Goal: Task Accomplishment & Management: Use online tool/utility

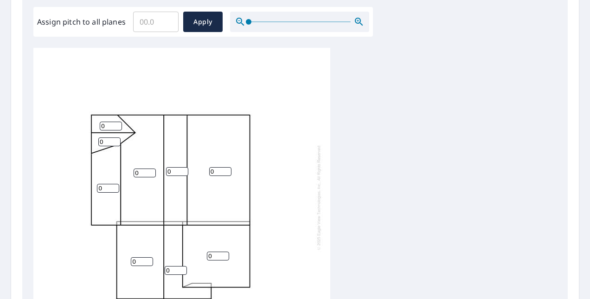
scroll to position [9, 0]
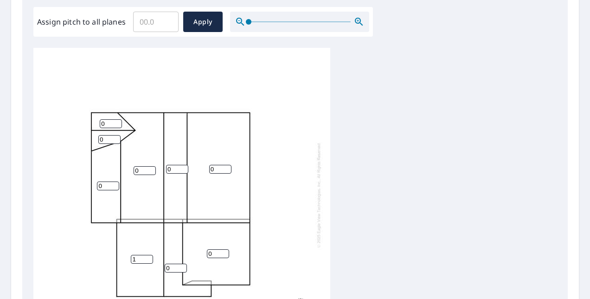
click at [148, 255] on input "1" at bounding box center [142, 259] width 22 height 9
click at [148, 255] on input "2" at bounding box center [142, 259] width 22 height 9
click at [148, 255] on input "3" at bounding box center [142, 259] width 22 height 9
type input "4"
click at [148, 255] on input "4" at bounding box center [142, 259] width 22 height 9
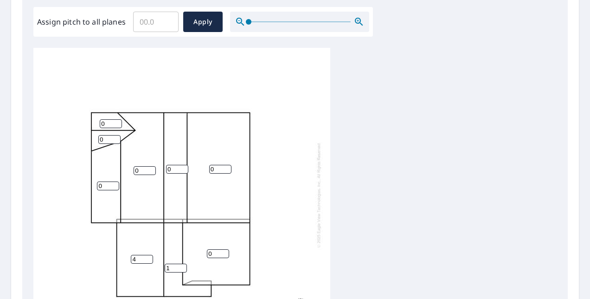
click at [183, 263] on input "1" at bounding box center [176, 267] width 22 height 9
click at [183, 263] on input "2" at bounding box center [176, 267] width 22 height 9
click at [183, 263] on input "3" at bounding box center [176, 267] width 22 height 9
type input "4"
click at [183, 263] on input "4" at bounding box center [176, 267] width 22 height 9
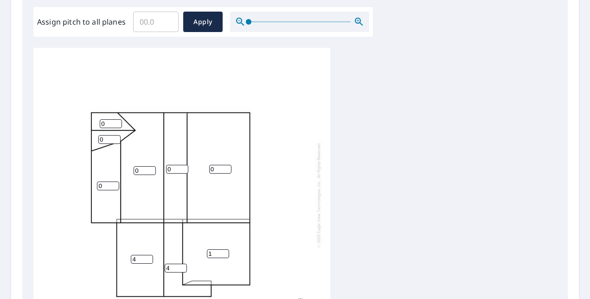
click at [225, 249] on input "1" at bounding box center [218, 253] width 22 height 9
type input "2"
click at [225, 249] on input "2" at bounding box center [218, 253] width 22 height 9
click at [115, 181] on input "0" at bounding box center [108, 185] width 22 height 9
click at [115, 181] on input "1" at bounding box center [108, 185] width 22 height 9
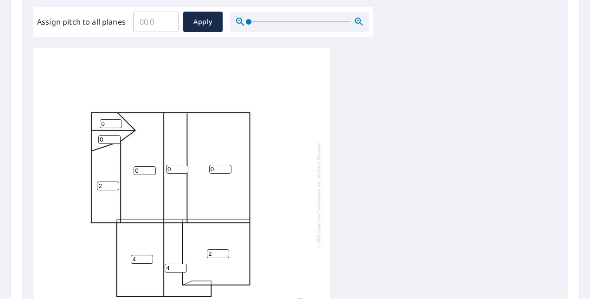
click at [115, 181] on input "2" at bounding box center [108, 185] width 22 height 9
type input "3"
click at [115, 181] on input "3" at bounding box center [108, 185] width 22 height 9
click at [150, 166] on input "1" at bounding box center [145, 170] width 22 height 9
click at [150, 166] on input "2" at bounding box center [145, 170] width 22 height 9
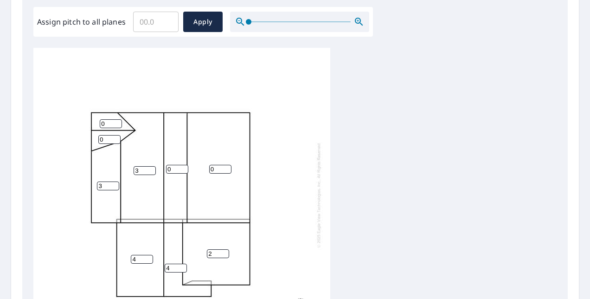
click at [150, 166] on input "3" at bounding box center [145, 170] width 22 height 9
click at [150, 166] on input "4" at bounding box center [145, 170] width 22 height 9
click at [150, 166] on input "5" at bounding box center [145, 170] width 22 height 9
click at [150, 166] on input "6" at bounding box center [145, 170] width 22 height 9
type input "7"
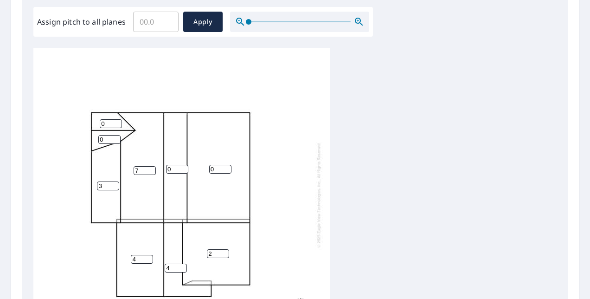
click at [150, 166] on input "7" at bounding box center [145, 170] width 22 height 9
click at [182, 165] on input "2" at bounding box center [177, 169] width 22 height 9
click at [182, 165] on input "3" at bounding box center [177, 169] width 22 height 9
click at [182, 165] on input "4" at bounding box center [177, 169] width 22 height 9
click at [182, 165] on input "5" at bounding box center [177, 169] width 22 height 9
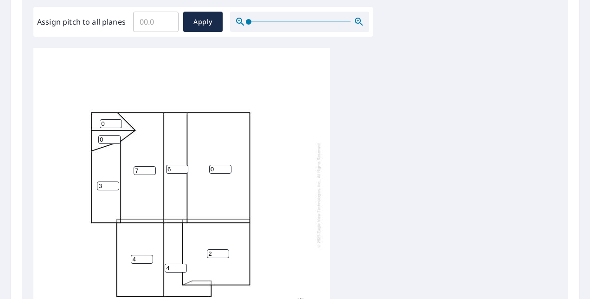
click at [182, 165] on input "6" at bounding box center [177, 169] width 22 height 9
click at [182, 165] on input "7" at bounding box center [177, 169] width 22 height 9
type input "8"
click at [182, 165] on input "8" at bounding box center [177, 169] width 22 height 9
click at [117, 119] on input "1" at bounding box center [111, 123] width 22 height 9
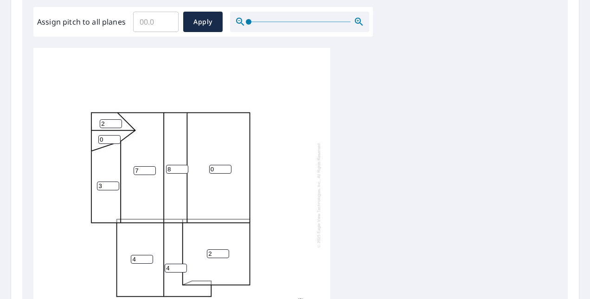
click at [117, 119] on input "2" at bounding box center [111, 123] width 22 height 9
click at [117, 119] on input "3" at bounding box center [111, 123] width 22 height 9
click at [118, 119] on input "4" at bounding box center [111, 123] width 22 height 9
type input "5"
click at [118, 119] on input "5" at bounding box center [111, 123] width 22 height 9
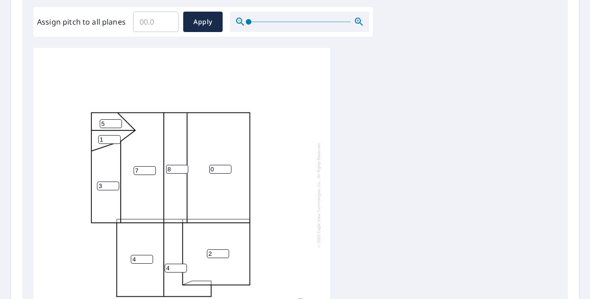
click at [116, 135] on input "1" at bounding box center [109, 139] width 22 height 9
click at [116, 135] on input "2" at bounding box center [109, 139] width 22 height 9
click at [116, 135] on input "3" at bounding box center [109, 139] width 22 height 9
click at [116, 135] on input "4" at bounding box center [109, 139] width 22 height 9
type input "5"
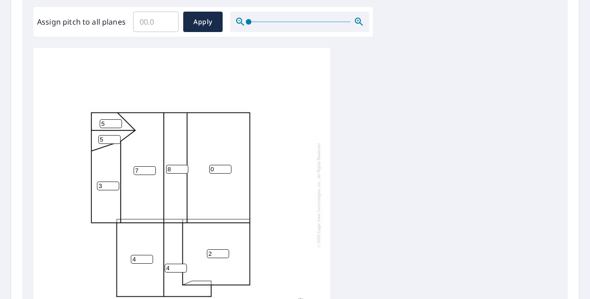
click at [116, 135] on input "5" at bounding box center [109, 139] width 22 height 9
click at [184, 165] on input "9" at bounding box center [177, 169] width 22 height 9
type input "10"
click at [184, 165] on input "10" at bounding box center [177, 169] width 22 height 9
click at [226, 165] on input "1" at bounding box center [220, 169] width 22 height 9
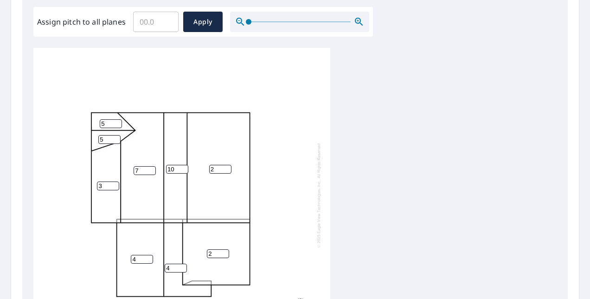
click at [226, 165] on input "2" at bounding box center [220, 169] width 22 height 9
click at [226, 165] on input "3" at bounding box center [220, 169] width 22 height 9
type input "4"
click at [226, 165] on input "4" at bounding box center [220, 169] width 22 height 9
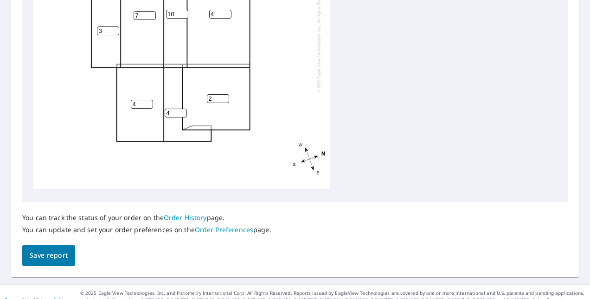
scroll to position [442, 0]
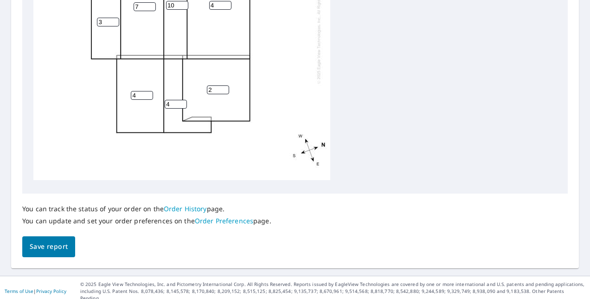
click at [38, 251] on span "Save report" at bounding box center [49, 247] width 38 height 12
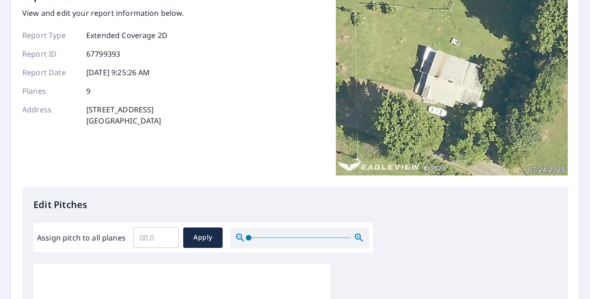
scroll to position [0, 0]
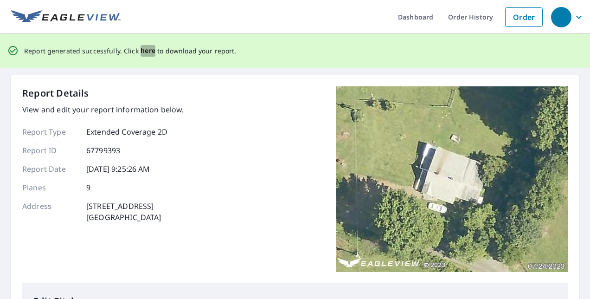
click at [147, 53] on span "here" at bounding box center [147, 51] width 15 height 12
